Goal: Communication & Community: Connect with others

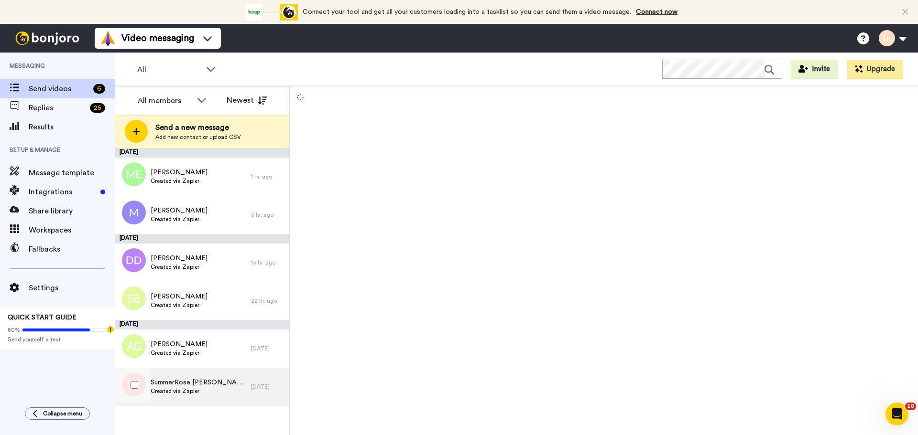
click at [225, 401] on div "SummerRose [PERSON_NAME] Created via Zapier" at bounding box center [183, 387] width 136 height 38
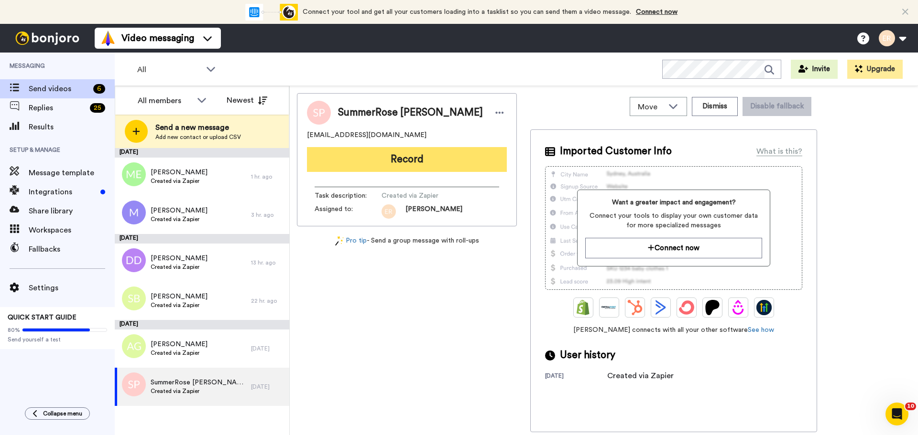
click at [366, 171] on button "Record" at bounding box center [407, 159] width 200 height 25
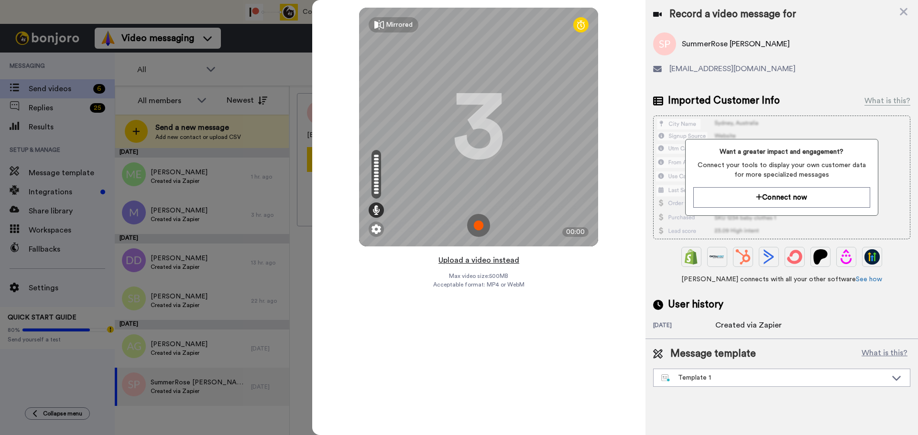
click at [488, 260] on button "Upload a video instead" at bounding box center [478, 260] width 87 height 12
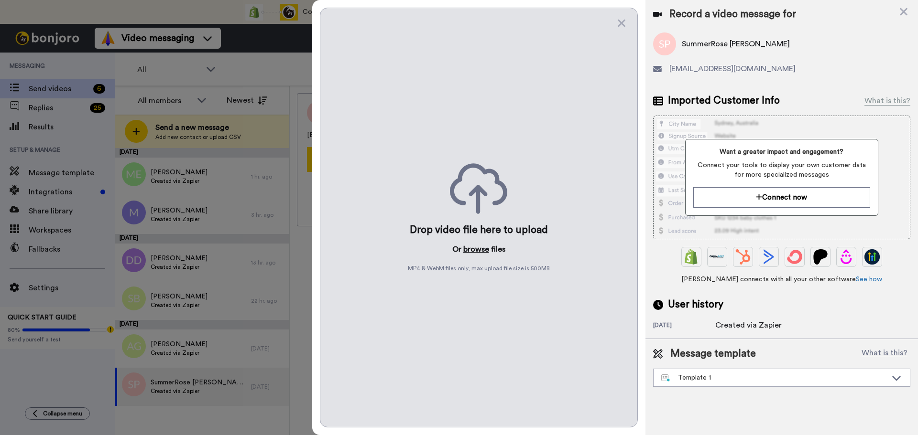
click at [477, 247] on button "browse" at bounding box center [476, 249] width 26 height 11
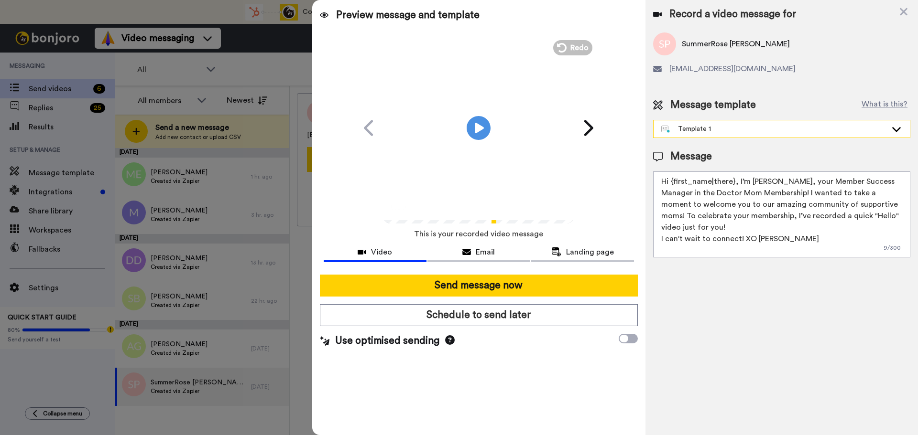
click at [730, 128] on div "Template 1" at bounding box center [774, 129] width 226 height 10
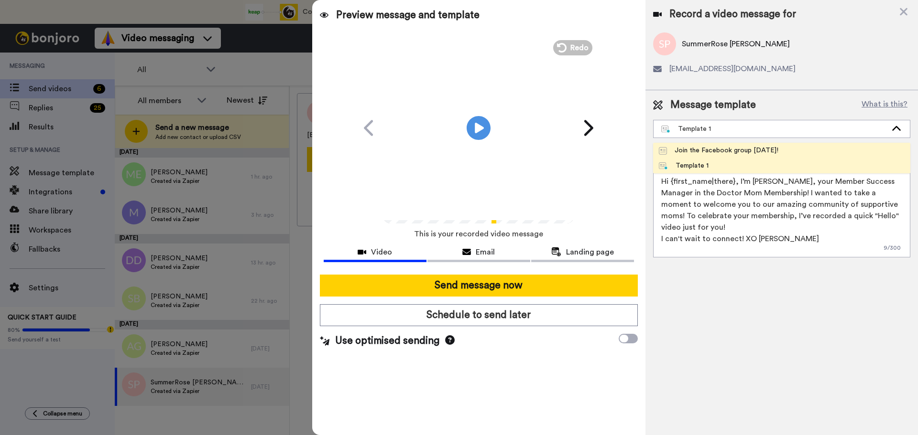
click at [716, 151] on div "Join the Facebook group [DATE]!" at bounding box center [718, 151] width 119 height 10
type textarea "Hello {first_name|there}, WELCOME TO THE DOCTOR MOM COMMUNITY!! WOOHOO!! I'm [P…"
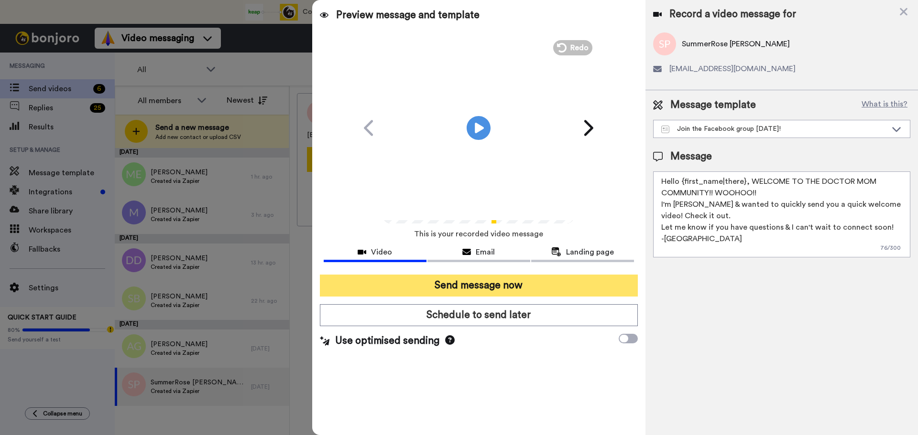
click at [531, 280] on button "Send message now" at bounding box center [479, 286] width 318 height 22
